Goal: Task Accomplishment & Management: Complete application form

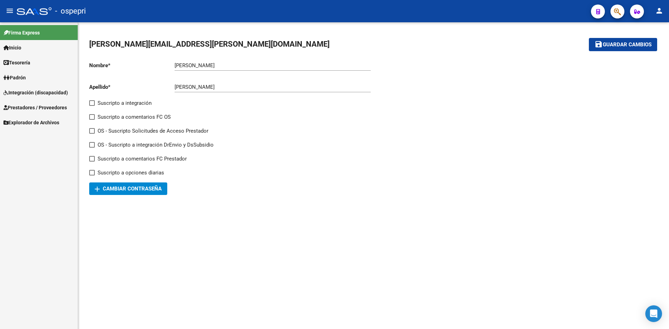
click at [11, 102] on link "Prestadores / Proveedores" at bounding box center [39, 107] width 78 height 15
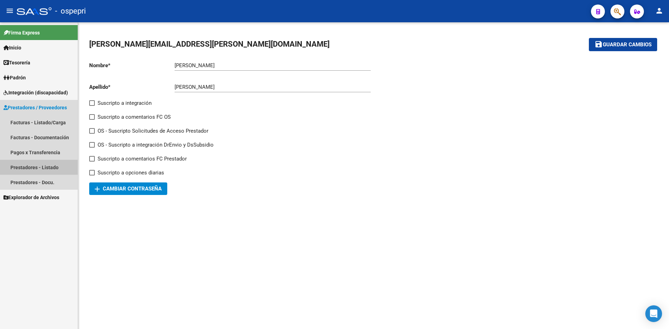
click at [51, 168] on link "Prestadores - Listado" at bounding box center [39, 167] width 78 height 15
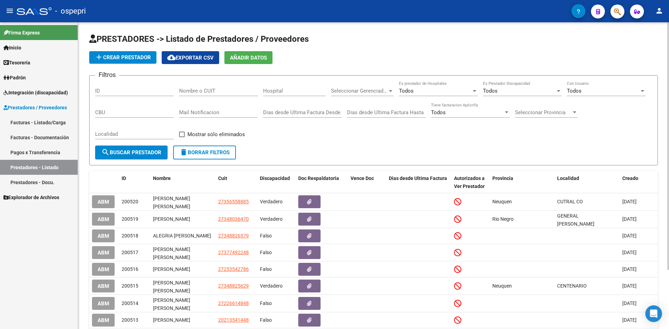
click at [139, 59] on span "add Crear Prestador" at bounding box center [123, 57] width 56 height 6
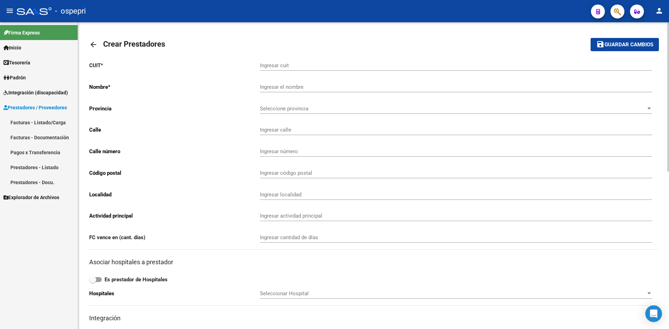
click at [290, 67] on input "Ingresar cuit" at bounding box center [456, 65] width 392 height 6
paste input "27-31530430-5"
type input "27-31530430-5"
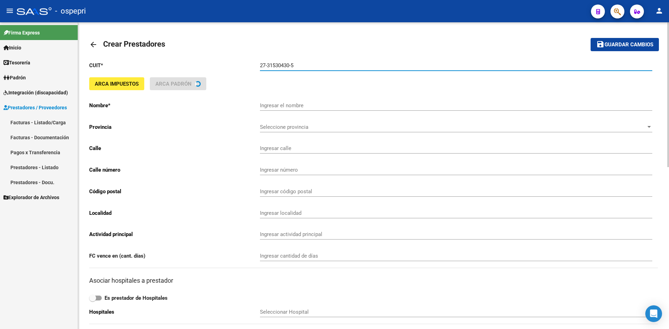
type input "[PERSON_NAME] [PERSON_NAME]"
type input "[PERSON_NAME] LOTE 13 M:204"
type input "13"
type input "8309"
type input "CENTENARIO"
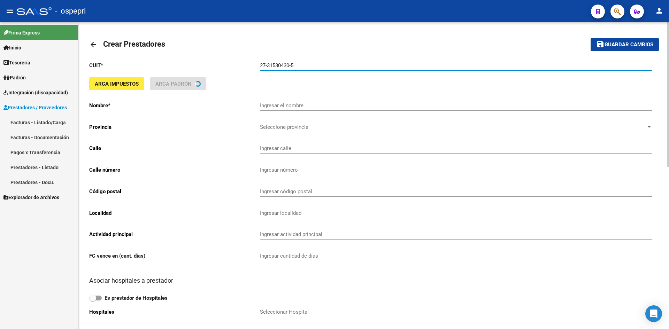
type input "854940"
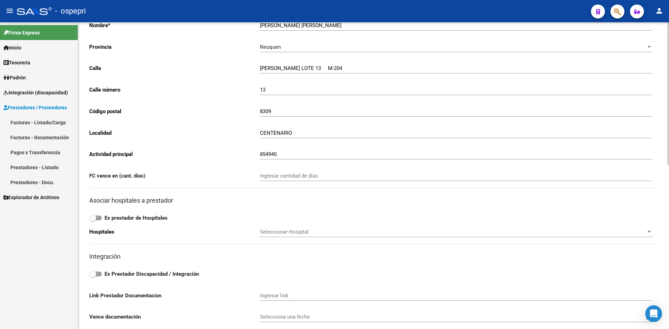
scroll to position [4, 0]
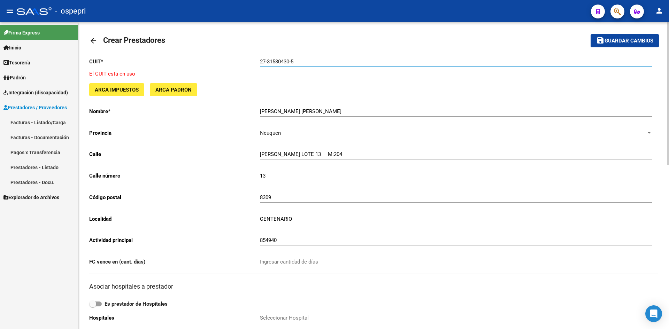
type input "27-31530430-5"
drag, startPoint x: 236, startPoint y: 107, endPoint x: 220, endPoint y: 115, distance: 18.1
click at [236, 107] on div "CUIT * 27-31530430-5 Ingresar cuit El CUIT está en uso ARCA Impuestos ARCA Padr…" at bounding box center [373, 294] width 568 height 485
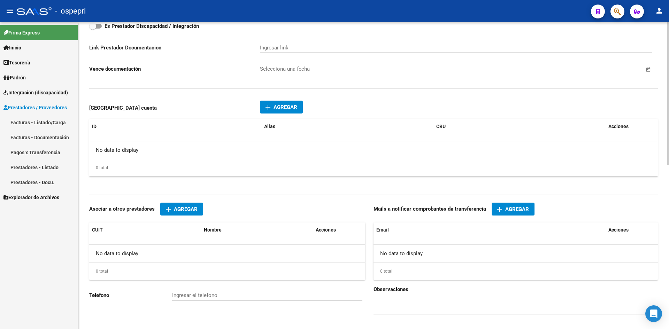
scroll to position [352, 0]
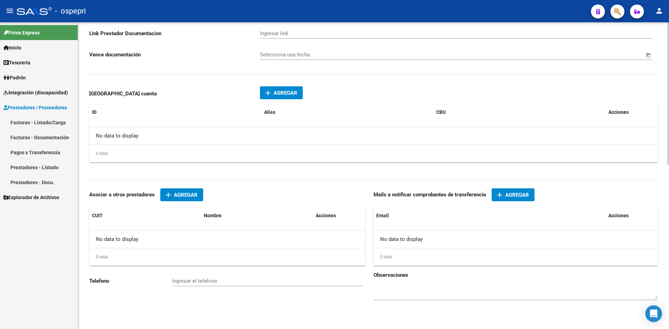
drag, startPoint x: 229, startPoint y: 277, endPoint x: 228, endPoint y: 282, distance: 4.5
click at [229, 278] on div "Ingresar el telefono" at bounding box center [267, 278] width 190 height 15
click at [227, 281] on input "Ingresar el telefono" at bounding box center [267, 281] width 190 height 6
paste input "2994562606"
type input "2994562606"
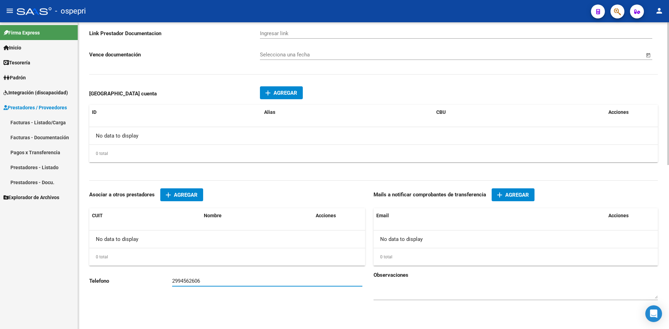
click at [233, 312] on div "Telefono [PHONE_NUMBER] Ingresar el telefono" at bounding box center [231, 291] width 284 height 41
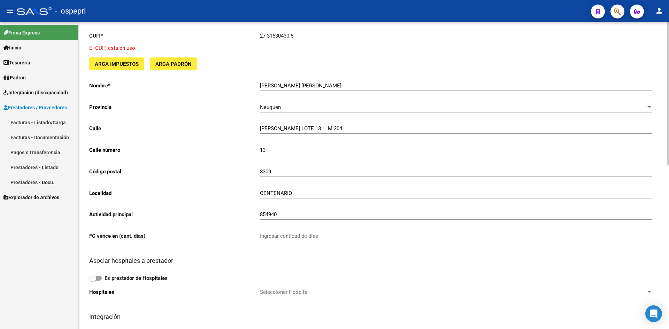
scroll to position [0, 0]
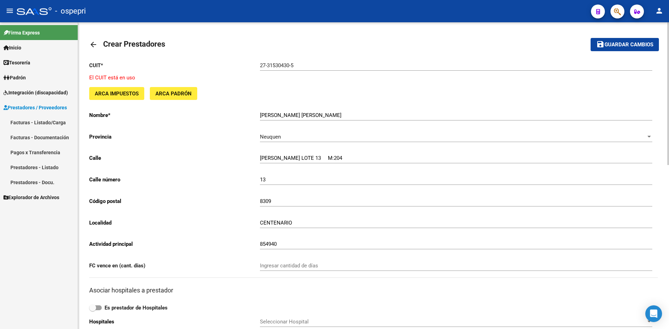
drag, startPoint x: 501, startPoint y: 131, endPoint x: 246, endPoint y: 27, distance: 275.5
click at [367, 98] on div "CUIT * 27-31530430-5 Ingresar cuit El CUIT está en uso ARCA Impuestos ARCA Padr…" at bounding box center [373, 298] width 568 height 485
